Goal: Information Seeking & Learning: Learn about a topic

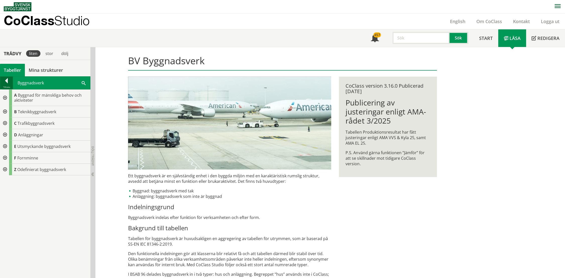
click at [6, 80] on div at bounding box center [6, 81] width 13 height 7
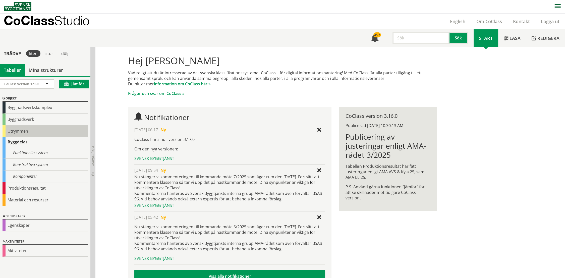
click at [21, 129] on div "Utrymmen" at bounding box center [45, 131] width 85 height 12
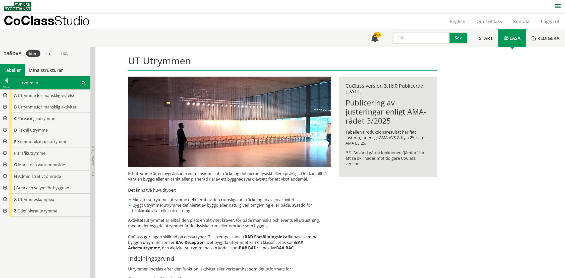
click at [83, 82] on span at bounding box center [84, 82] width 4 height 5
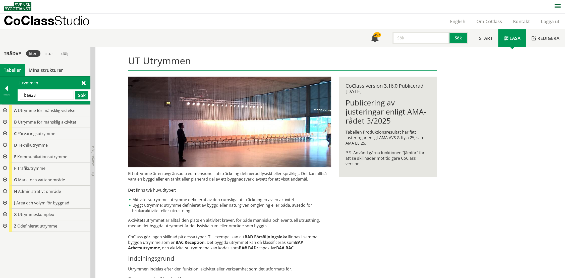
type input "bae28"
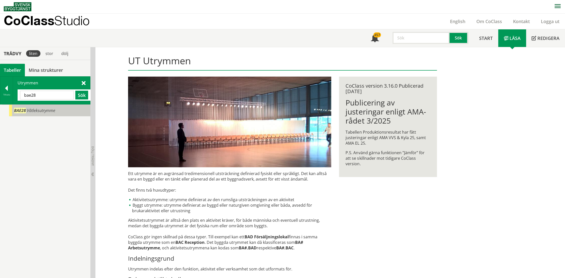
click at [41, 110] on body "AMA AMA Beskrivningsverktyg AMA Funktion BSAB Bygginfo Byggjura Byggkatalogen […" at bounding box center [282, 139] width 565 height 278
click at [55, 94] on input "bae28" at bounding box center [47, 95] width 54 height 9
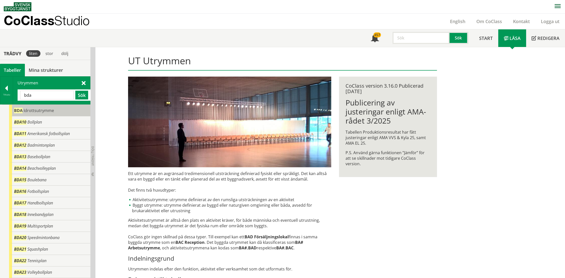
click at [40, 109] on span "Idrottsutrymme" at bounding box center [39, 111] width 30 height 6
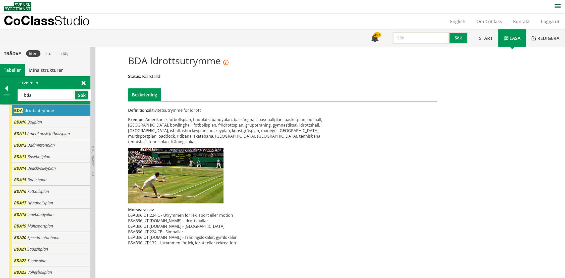
click at [40, 94] on input "bda" at bounding box center [47, 95] width 54 height 9
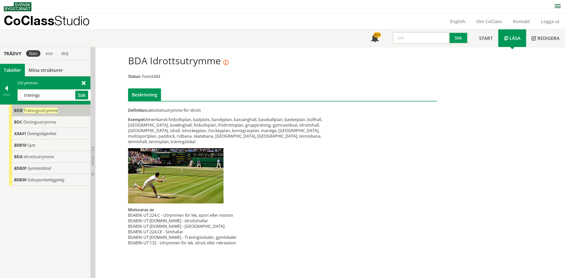
click at [48, 113] on div "BDB Träningsutrymme" at bounding box center [49, 111] width 81 height 12
click at [48, 112] on span "Träningsutrymme" at bounding box center [41, 111] width 34 height 6
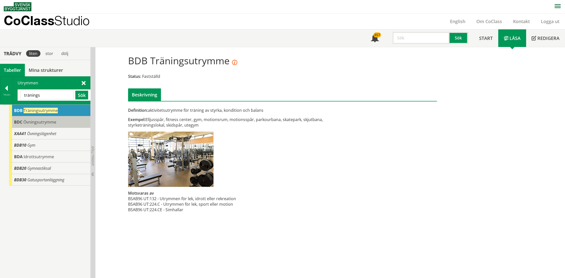
click at [52, 121] on span "Övningsutrymme" at bounding box center [39, 122] width 33 height 6
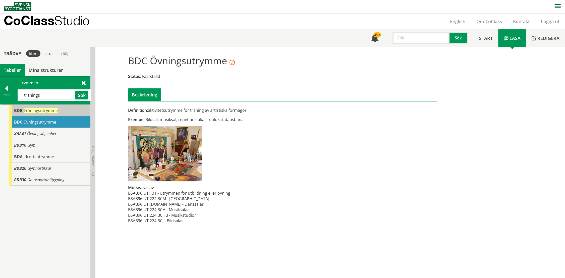
click at [51, 108] on span "Träningsutrymme" at bounding box center [41, 111] width 34 height 6
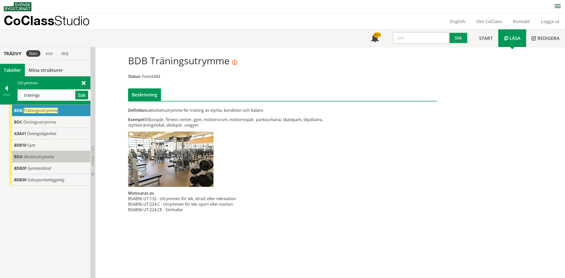
click at [47, 156] on span "Idrottsutrymme" at bounding box center [39, 157] width 30 height 6
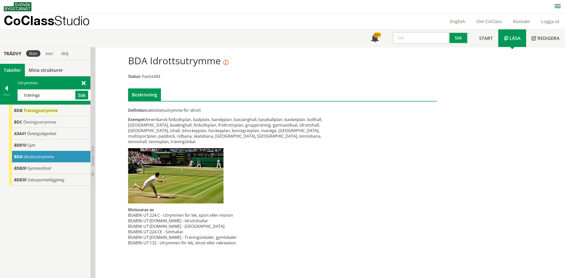
click at [55, 96] on input "tränings" at bounding box center [47, 95] width 54 height 9
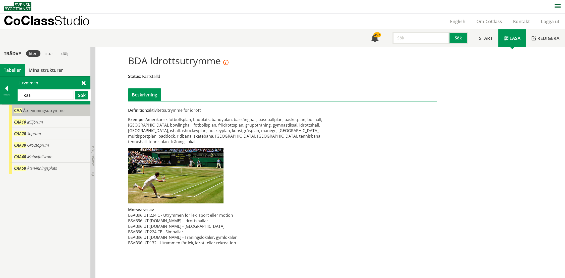
click at [49, 110] on span "Återvinningsutrymme" at bounding box center [43, 111] width 41 height 6
click at [49, 112] on span "Återvinningsutrymme" at bounding box center [43, 111] width 41 height 6
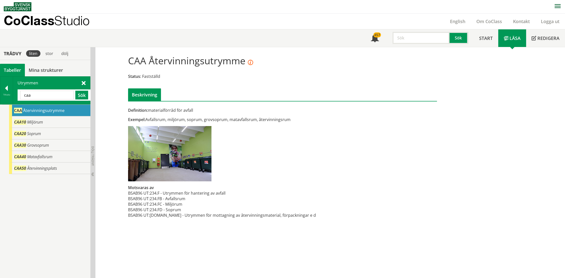
click at [51, 94] on input "caa" at bounding box center [47, 95] width 54 height 9
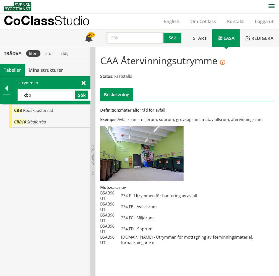
click at [40, 169] on div "CBB Redskapsförråd CBB10 Städförråd" at bounding box center [45, 190] width 90 height 172
click at [39, 95] on input "cbb" at bounding box center [47, 95] width 54 height 9
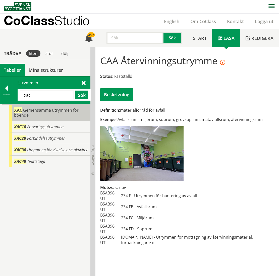
click at [44, 110] on span "Gemensamma utrymmen för boende" at bounding box center [46, 112] width 65 height 11
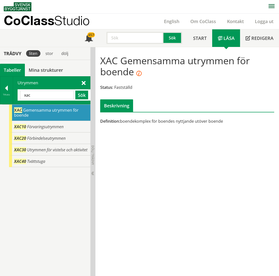
click at [47, 95] on input "xac" at bounding box center [47, 95] width 54 height 9
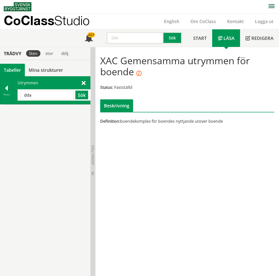
type input "ddad"
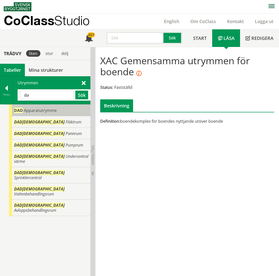
type input "d"
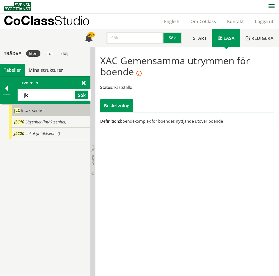
click at [49, 109] on div "JLC Intäktsenhet" at bounding box center [49, 111] width 81 height 12
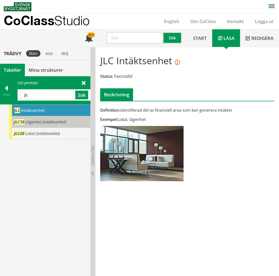
click at [54, 123] on span "Lägenhet (intäktsenhet)" at bounding box center [45, 122] width 41 height 6
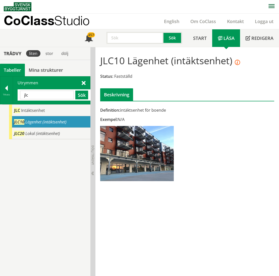
click at [51, 95] on input "jlc" at bounding box center [47, 95] width 54 height 9
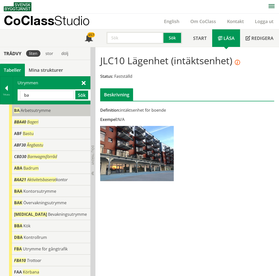
click at [37, 110] on span "Arbetsutrymme" at bounding box center [36, 111] width 30 height 6
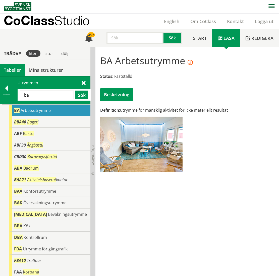
click at [40, 95] on input "ba" at bounding box center [47, 95] width 54 height 9
click at [40, 91] on input "ba" at bounding box center [47, 95] width 54 height 9
click at [39, 91] on input "ba" at bounding box center [47, 95] width 54 height 9
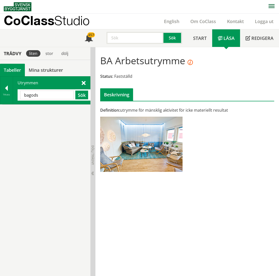
click at [54, 93] on input "bagods" at bounding box center [47, 95] width 54 height 9
click at [42, 114] on div "BHA Godshanteringsutrymme" at bounding box center [49, 111] width 81 height 12
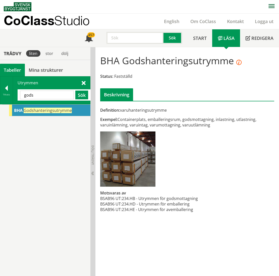
click at [54, 98] on input "gods" at bounding box center [47, 95] width 54 height 9
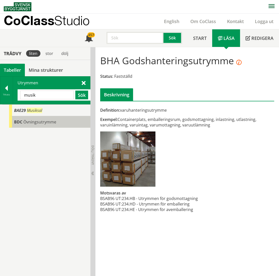
click at [45, 126] on div "BDC Övningsutrymme" at bounding box center [49, 122] width 81 height 12
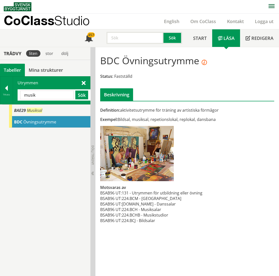
click at [48, 97] on input "musik" at bounding box center [47, 95] width 54 height 9
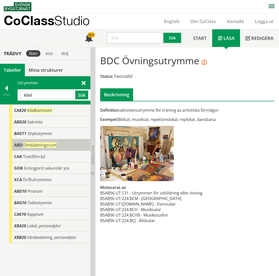
click at [36, 144] on span "Omklädningsrum" at bounding box center [40, 145] width 33 height 6
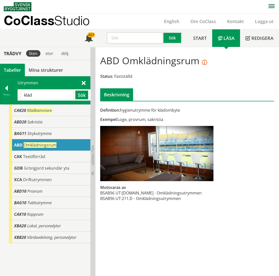
click at [40, 96] on input "kläd" at bounding box center [47, 95] width 54 height 9
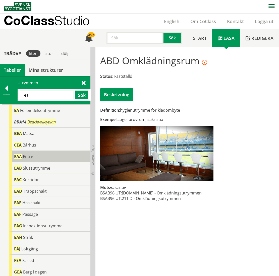
click at [46, 158] on div "EAA Entré" at bounding box center [49, 157] width 81 height 12
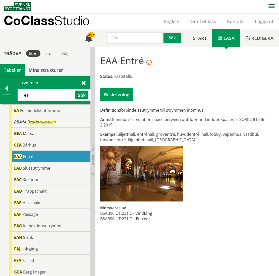
click at [47, 98] on input "ea" at bounding box center [47, 95] width 54 height 9
click at [46, 98] on input "ea" at bounding box center [47, 95] width 54 height 9
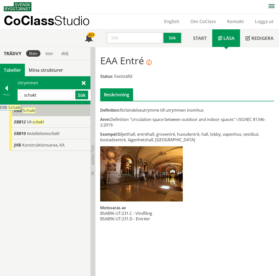
click at [39, 108] on div "EBB Schakt" at bounding box center [49, 111] width 81 height 12
click at [40, 95] on input "schakt" at bounding box center [47, 95] width 54 height 9
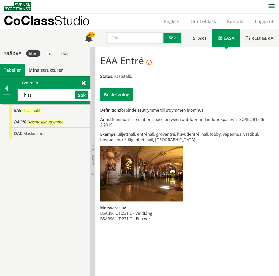
click at [40, 93] on input "hiss" at bounding box center [47, 95] width 54 height 9
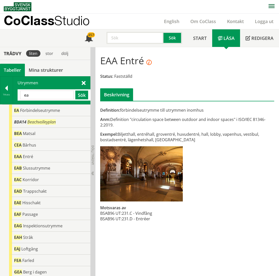
click at [52, 94] on input "ea" at bounding box center [47, 95] width 54 height 9
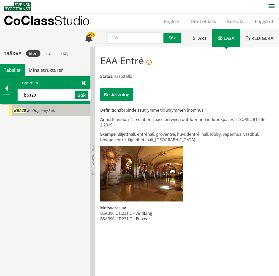
click at [40, 112] on span "Mottagningskök" at bounding box center [41, 111] width 28 height 6
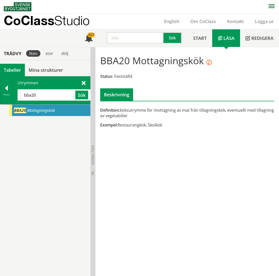
click at [50, 94] on input "bba20" at bounding box center [47, 95] width 54 height 9
click at [49, 94] on input "bba20" at bounding box center [47, 95] width 54 height 9
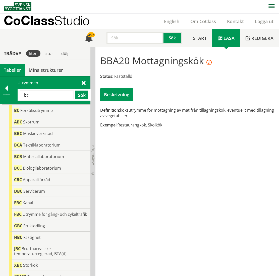
drag, startPoint x: 46, startPoint y: 97, endPoint x: -18, endPoint y: 98, distance: 63.8
click at [0, 98] on html "AMA AMA Beskrivningsverktyg AMA Funktion BSAB Bygginfo Byggjura Byggkatalogen […" at bounding box center [139, 138] width 279 height 276
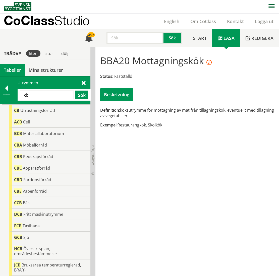
click at [40, 95] on input "cb" at bounding box center [47, 95] width 54 height 9
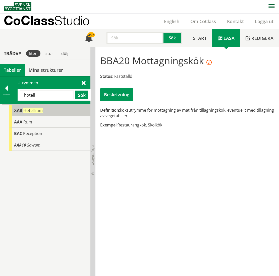
click at [35, 110] on span "Hotellrum" at bounding box center [32, 111] width 19 height 6
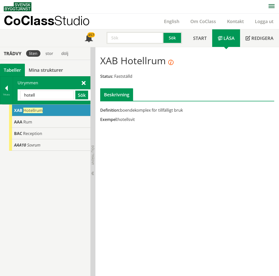
click at [38, 111] on span "Hotellrum" at bounding box center [32, 111] width 19 height 6
click at [36, 97] on input "hotell" at bounding box center [47, 95] width 54 height 9
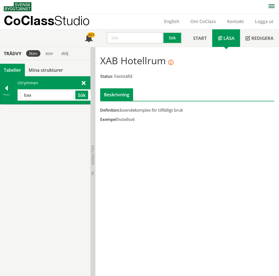
type input "baa"
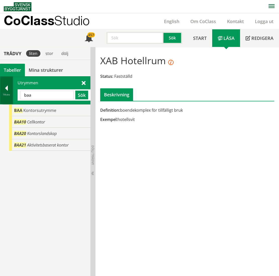
click at [6, 90] on div at bounding box center [6, 89] width 13 height 7
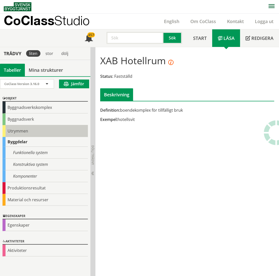
click at [7, 132] on div "Utrymmen" at bounding box center [45, 131] width 85 height 12
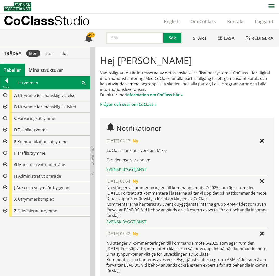
click at [18, 132] on span "Teknikutrymme" at bounding box center [33, 130] width 30 height 6
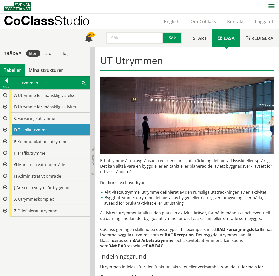
click at [5, 106] on div at bounding box center [4, 107] width 9 height 12
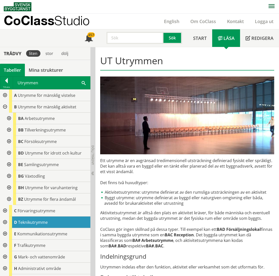
click at [8, 117] on div at bounding box center [8, 119] width 9 height 12
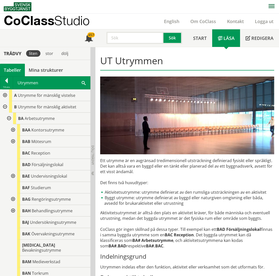
click at [12, 128] on div at bounding box center [12, 130] width 9 height 12
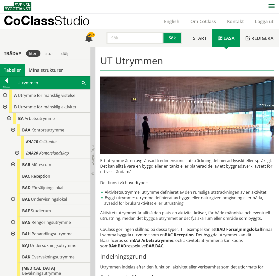
click at [84, 81] on span at bounding box center [84, 82] width 4 height 5
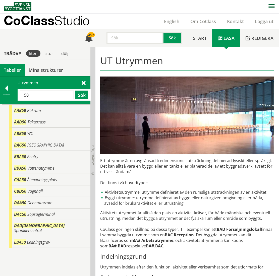
drag, startPoint x: 47, startPoint y: 94, endPoint x: -18, endPoint y: 99, distance: 65.2
click at [0, 99] on html "AMA AMA Beskrivningsverktyg AMA Funktion BSAB Bygginfo Byggjura Byggkatalogen […" at bounding box center [139, 138] width 279 height 276
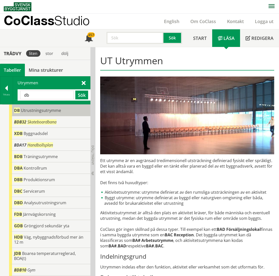
click at [27, 109] on span "Utrustningsutrymme" at bounding box center [41, 111] width 40 height 6
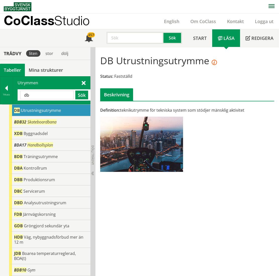
click at [38, 95] on input "db" at bounding box center [47, 95] width 54 height 9
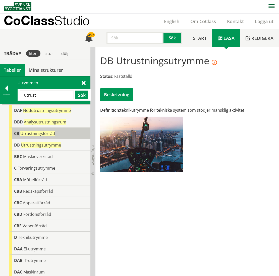
click at [44, 133] on span "Utrustningsförråd" at bounding box center [37, 134] width 35 height 6
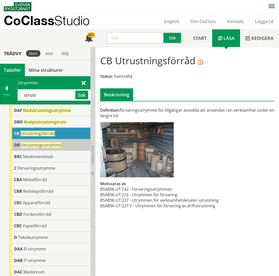
click at [43, 146] on span "Utrustningsutrymme" at bounding box center [41, 145] width 40 height 6
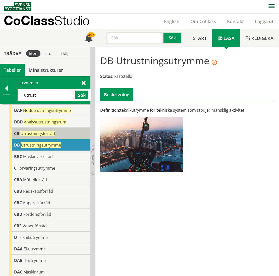
click at [45, 136] on div "CB Utrustningsförråd" at bounding box center [49, 134] width 81 height 12
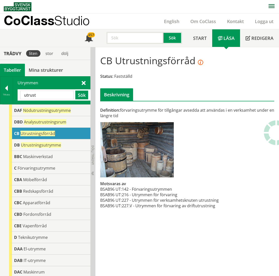
click at [51, 93] on input "utrust" at bounding box center [47, 95] width 54 height 9
click at [49, 93] on input "utrust" at bounding box center [47, 95] width 54 height 9
drag, startPoint x: 49, startPoint y: 93, endPoint x: 72, endPoint y: 87, distance: 23.8
click at [49, 93] on input "utrust" at bounding box center [47, 95] width 54 height 9
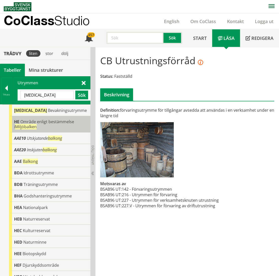
click at [39, 119] on span "Område enligt bestämmelse i Miljöbalken" at bounding box center [44, 124] width 60 height 11
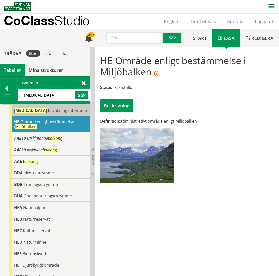
click at [48, 111] on span "Bevakningsutrymme" at bounding box center [67, 111] width 39 height 6
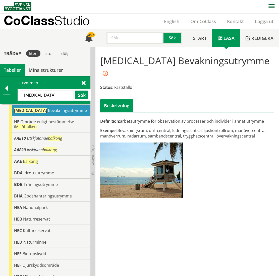
click at [39, 98] on input "[MEDICAL_DATA]" at bounding box center [47, 95] width 54 height 9
click at [38, 98] on input "[MEDICAL_DATA]" at bounding box center [47, 95] width 54 height 9
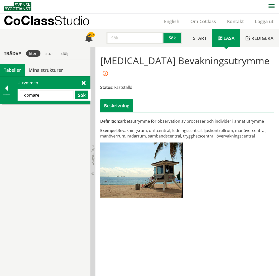
click at [36, 97] on input "domare" at bounding box center [47, 95] width 54 height 9
click at [38, 96] on input "domare" at bounding box center [47, 95] width 54 height 9
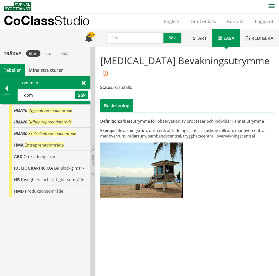
click at [44, 91] on input "dom" at bounding box center [47, 95] width 54 height 9
click at [42, 98] on input "dom" at bounding box center [47, 95] width 54 height 9
type input "idrott"
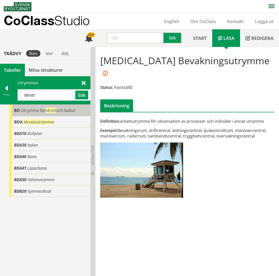
click at [37, 110] on span "Utrymme för idrott och kultur" at bounding box center [48, 111] width 55 height 6
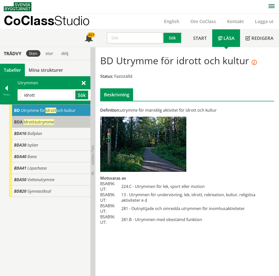
click at [43, 119] on span "Idrottsutrymme" at bounding box center [39, 122] width 30 height 6
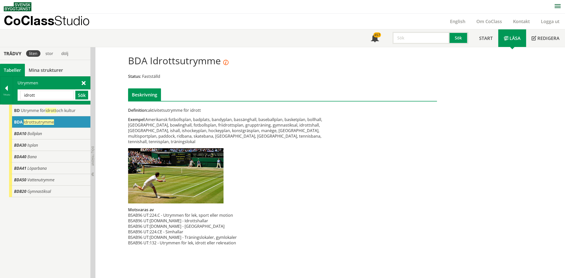
click at [320, 156] on div "Definition: aktivitetsutrymme för idrott Exempel: Amerikansk fotbollsplan, badp…" at bounding box center [229, 179] width 211 height 144
click at [247, 136] on div "Exempel: Amerikansk fotbollsplan, badplats, bandyplan, bassänghall, baseballpla…" at bounding box center [229, 131] width 203 height 28
